Goal: Transaction & Acquisition: Purchase product/service

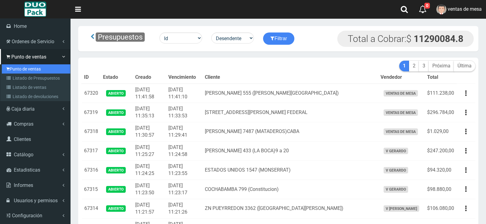
click at [14, 71] on link "Punto de ventas" at bounding box center [36, 68] width 68 height 9
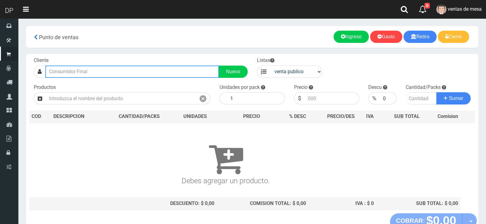
click at [92, 76] on input "text" at bounding box center [132, 72] width 174 height 12
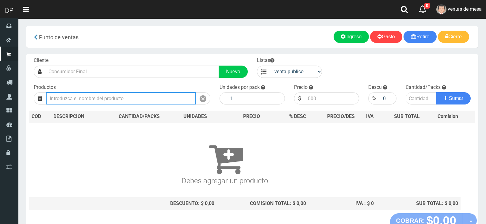
click at [96, 93] on input "text" at bounding box center [121, 98] width 150 height 12
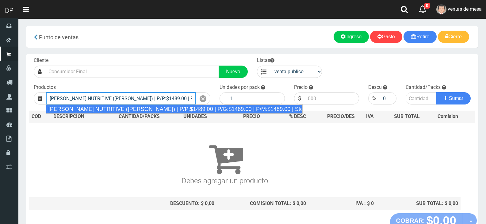
type input "REXONA ROLLON NUTRITIVE (ROSA) | P/P:$1489.00 | P/G:$1489.00 | P/M:$1489.00 | S…"
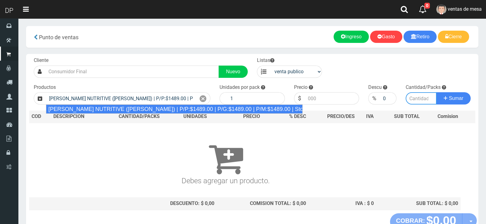
type input "12"
type input "1489.00"
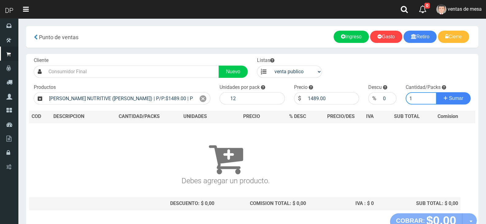
type input "1"
click at [437, 92] on button "Sumar" at bounding box center [454, 98] width 34 height 12
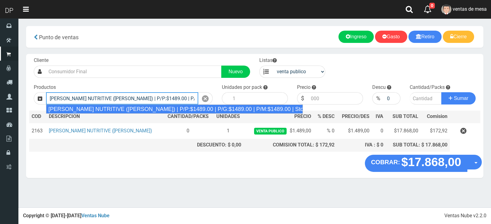
type input "REXONA ROLLON NUTRITIVE (ROSA) | P/P:$1489.00 | P/G:$1489.00 | P/M:$1489.00 | S…"
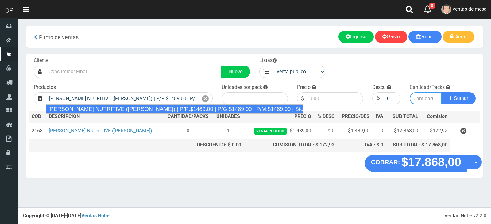
type input "12"
type input "1489.00"
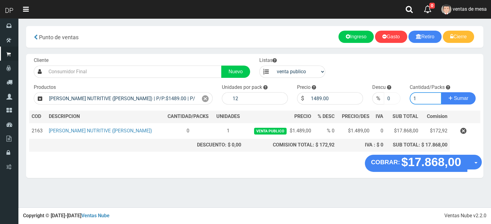
type input "1"
click at [383, 99] on div "%" at bounding box center [378, 98] width 12 height 12
click at [384, 99] on input "0" at bounding box center [392, 98] width 17 height 12
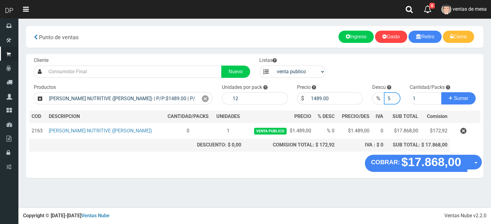
type input "5"
click at [441, 92] on button "Sumar" at bounding box center [458, 98] width 34 height 12
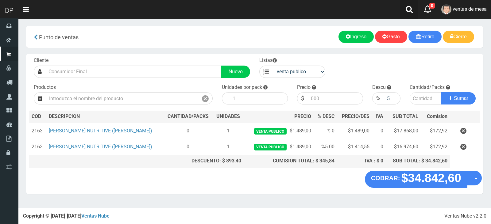
click at [400, 12] on link at bounding box center [409, 9] width 18 height 19
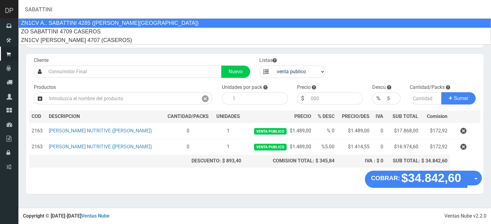
click at [97, 26] on div "ZN1CV A.. SABATTINI 4285 ([PERSON_NAME][GEOGRAPHIC_DATA])" at bounding box center [254, 22] width 473 height 9
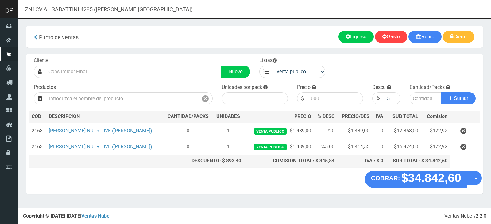
type input "ZN1CV A.. SABATTINI 4285 ([PERSON_NAME][GEOGRAPHIC_DATA])"
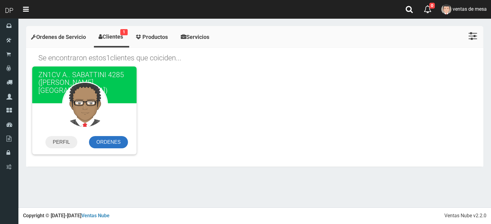
click at [114, 146] on link "ORDENES" at bounding box center [108, 142] width 39 height 12
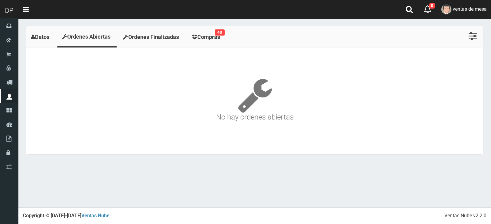
click at [212, 36] on span "Compras" at bounding box center [208, 37] width 23 height 6
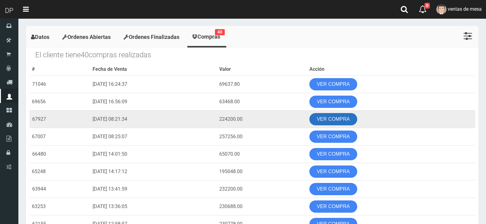
click at [357, 118] on link "VER COMPRA" at bounding box center [334, 119] width 48 height 12
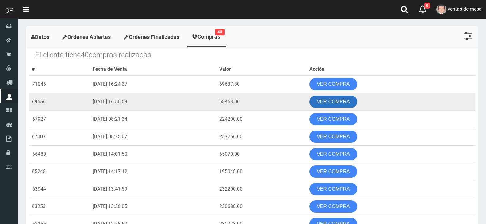
click at [345, 101] on link "VER COMPRA" at bounding box center [334, 102] width 48 height 12
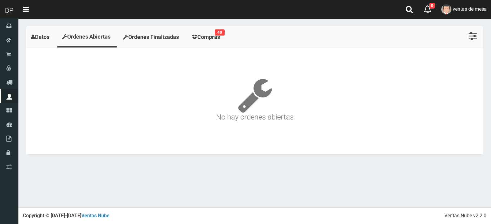
click at [231, 43] on ul "Datos Ordenes Abiertas Ordenes Finalizadas Compras 40 Ver Listado Ver Tarjetas" at bounding box center [254, 37] width 457 height 22
click at [201, 43] on link "Compras 40" at bounding box center [207, 37] width 40 height 19
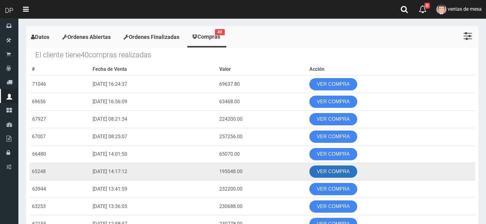
drag, startPoint x: 347, startPoint y: 169, endPoint x: 343, endPoint y: 174, distance: 6.3
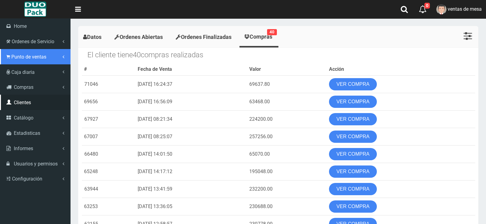
click at [6, 60] on link "Punto de ventas" at bounding box center [35, 56] width 71 height 15
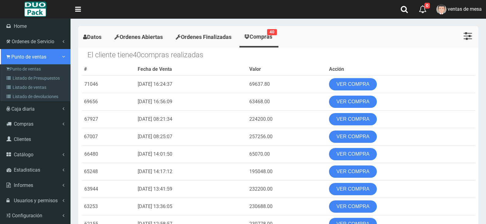
click at [16, 62] on link "Punto de ventas" at bounding box center [35, 56] width 71 height 15
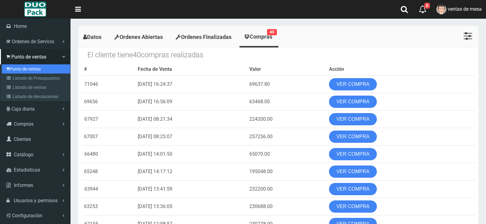
click at [18, 64] on link "Punto de ventas" at bounding box center [36, 68] width 68 height 9
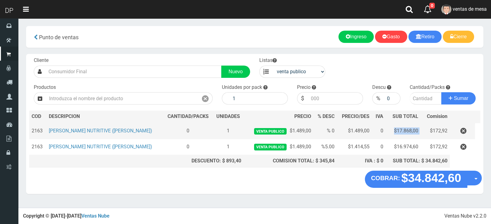
drag, startPoint x: 390, startPoint y: 130, endPoint x: 429, endPoint y: 131, distance: 39.6
click at [429, 131] on tr "2163 [PERSON_NAME] NUTRITIVE ([PERSON_NAME]) 0 1 venta publico $1.489,00 % 0 $1…" at bounding box center [254, 131] width 451 height 16
click at [416, 130] on td "$17.868,00" at bounding box center [403, 131] width 35 height 16
drag, startPoint x: 418, startPoint y: 129, endPoint x: 377, endPoint y: 130, distance: 41.1
click at [377, 130] on tr "2163 [PERSON_NAME] NUTRITIVE ([PERSON_NAME]) 0 1 venta publico $1.489,00 % 0 $1…" at bounding box center [254, 131] width 451 height 16
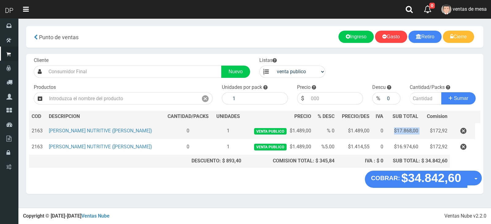
click at [413, 130] on td "$17.868,00" at bounding box center [403, 131] width 35 height 16
click at [421, 130] on td "$172,92" at bounding box center [435, 131] width 29 height 16
drag, startPoint x: 392, startPoint y: 130, endPoint x: 411, endPoint y: 130, distance: 19.6
click at [411, 130] on td "$17.868,00" at bounding box center [403, 131] width 35 height 16
click at [421, 133] on td "$172,92" at bounding box center [435, 131] width 29 height 16
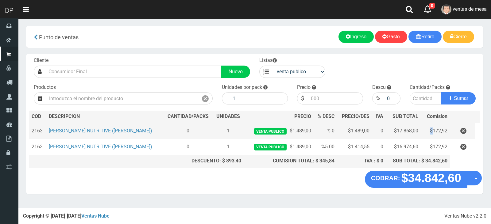
click at [421, 133] on td "$172,92" at bounding box center [435, 131] width 29 height 16
click at [416, 131] on td "$17.868,00" at bounding box center [403, 131] width 35 height 16
